Goal: Information Seeking & Learning: Learn about a topic

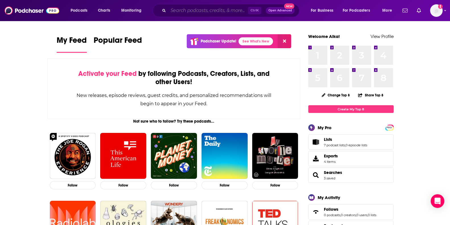
click at [186, 7] on input "Search podcasts, credits, & more..." at bounding box center [208, 10] width 80 height 9
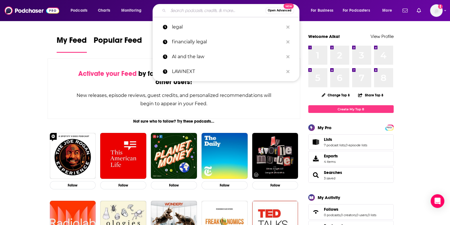
paste input "Legal Tech Startup Focus"
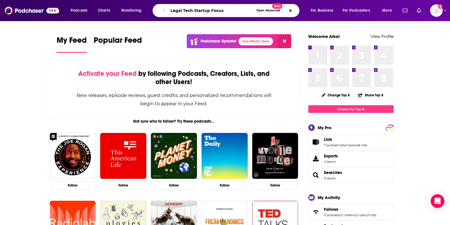
type input "Legal Tech Startup Focus"
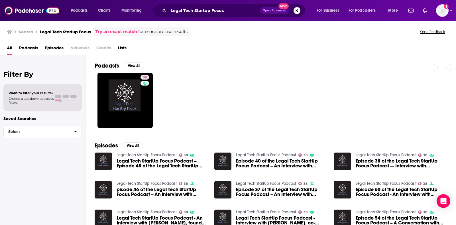
click at [334, 106] on div "38" at bounding box center [275, 100] width 361 height 55
click at [360, 128] on div "Podcasts View All 38" at bounding box center [275, 94] width 361 height 79
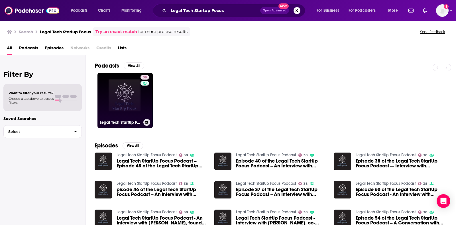
click at [128, 110] on link "38 Legal Tech StartUp Focus Podcast" at bounding box center [124, 100] width 55 height 55
